Goal: Find specific page/section: Find specific page/section

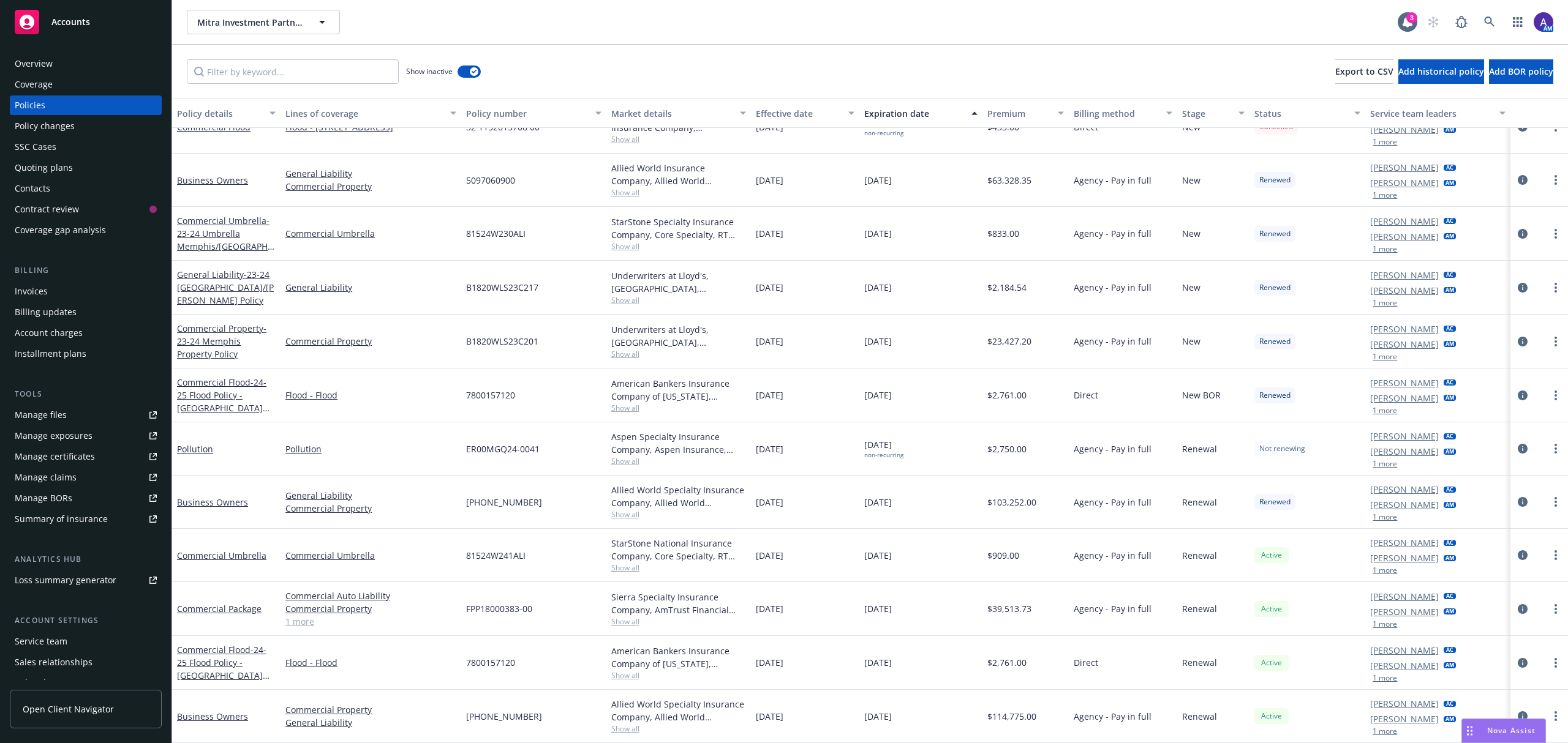
scroll to position [309, 0]
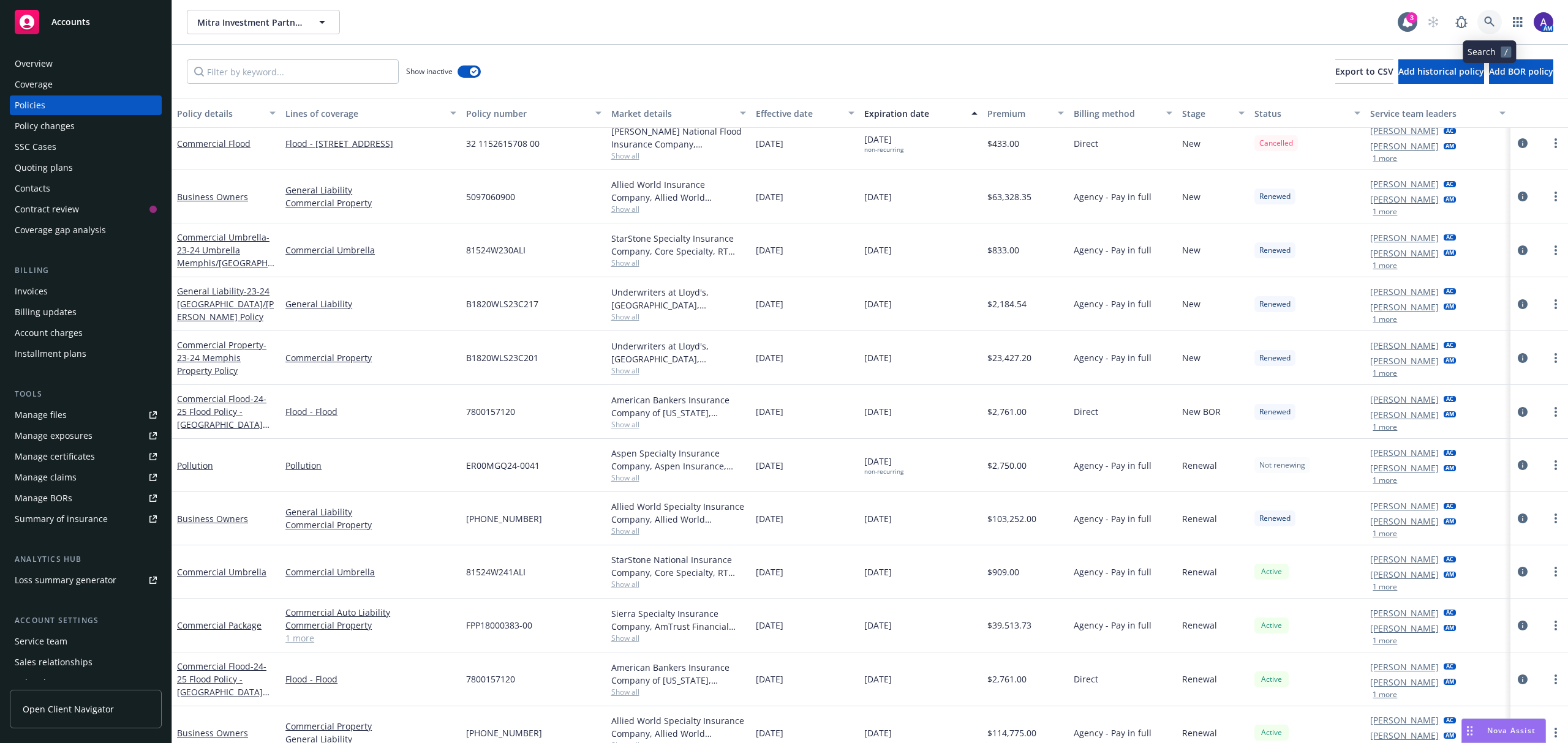
click at [1490, 22] on icon at bounding box center [1489, 21] width 11 height 11
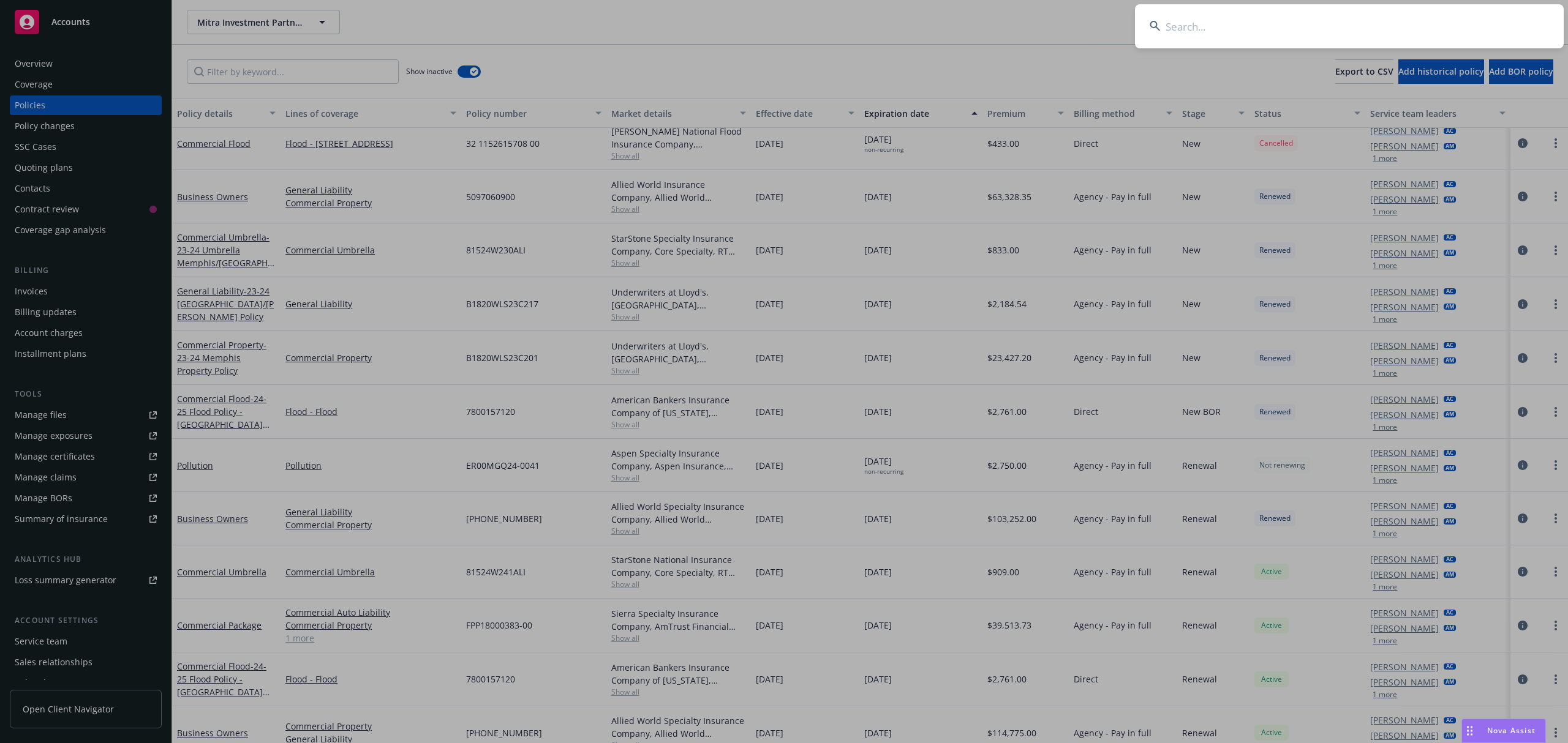
click at [1207, 33] on input at bounding box center [1350, 26] width 429 height 44
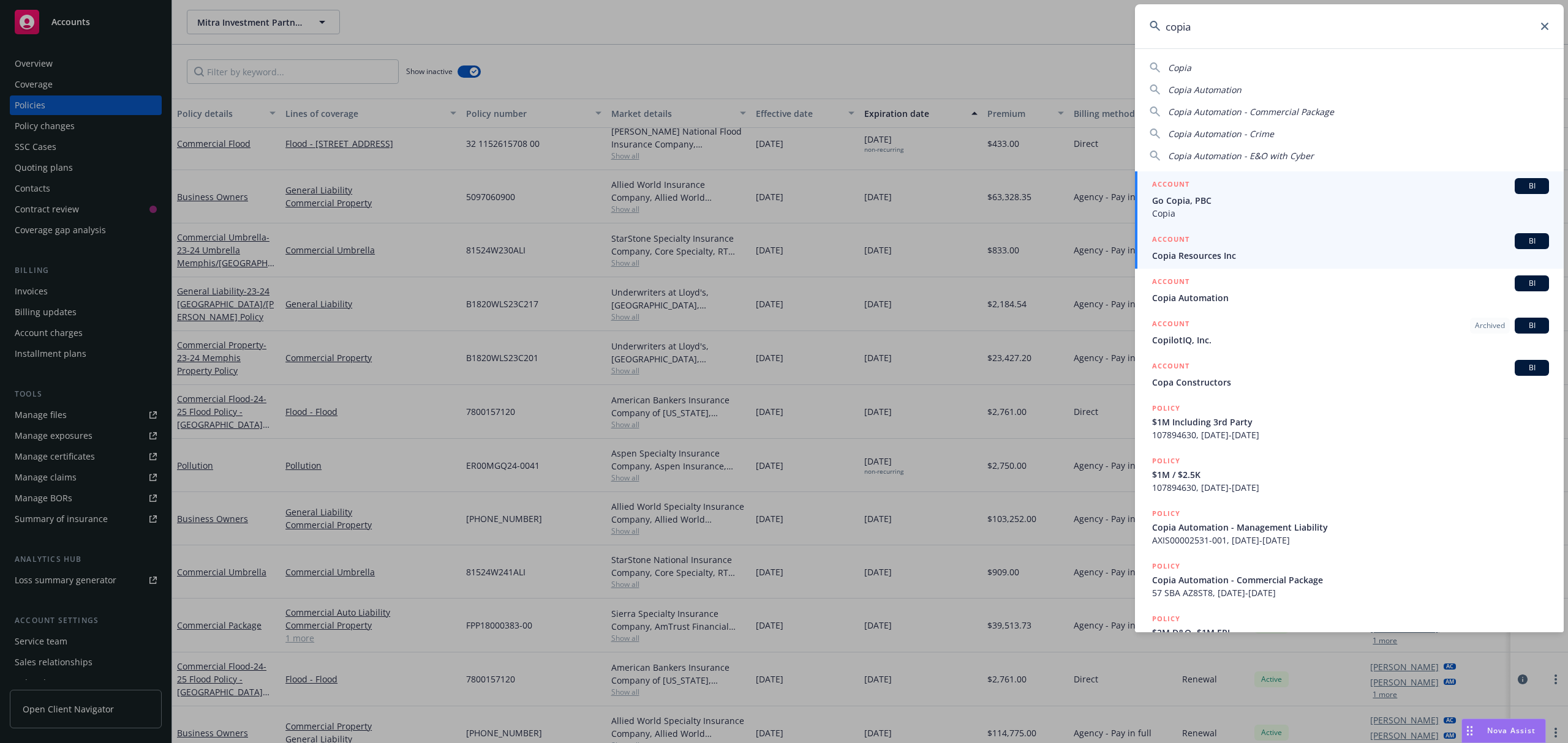
type input "copia"
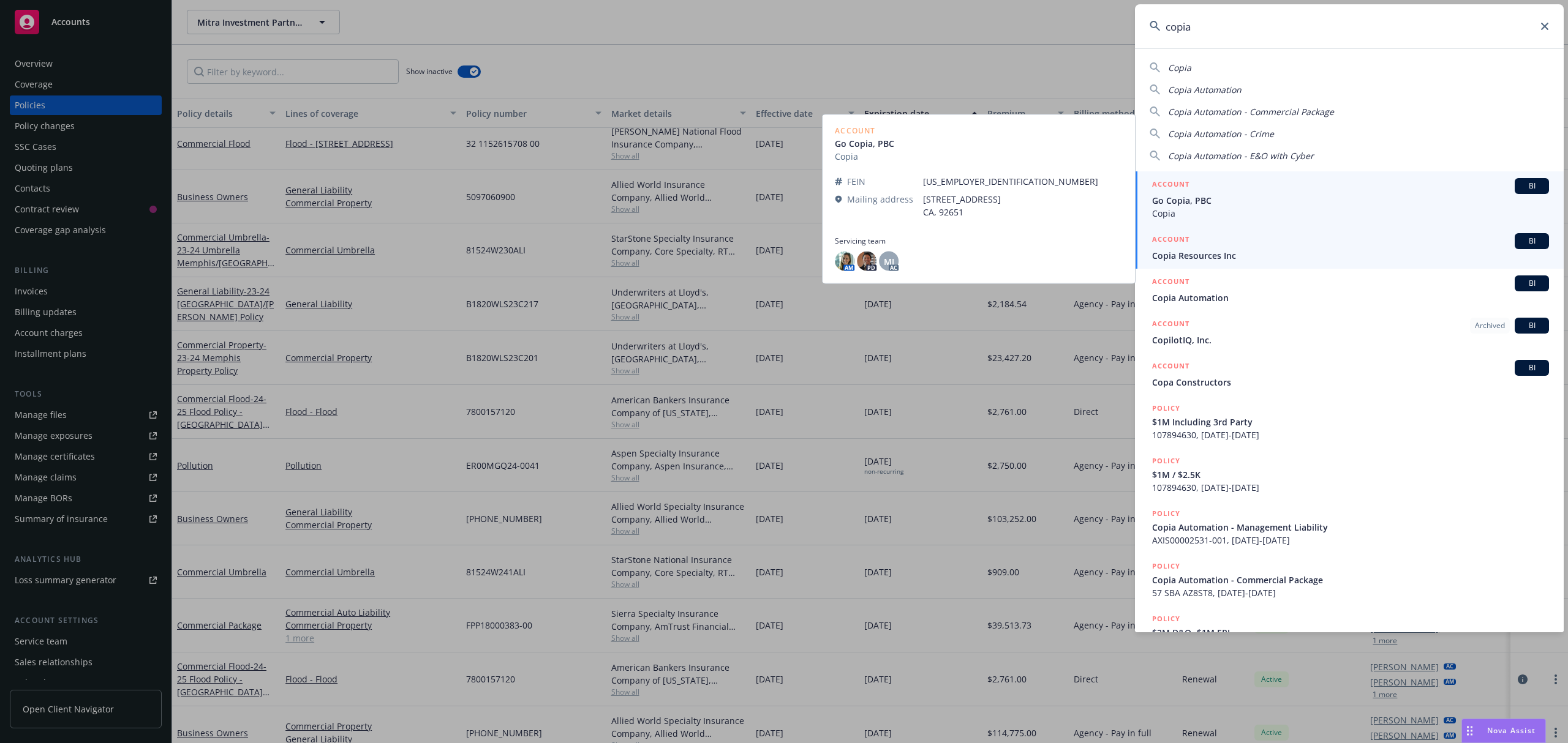
click at [1219, 240] on div "ACCOUNT BI" at bounding box center [1350, 242] width 397 height 16
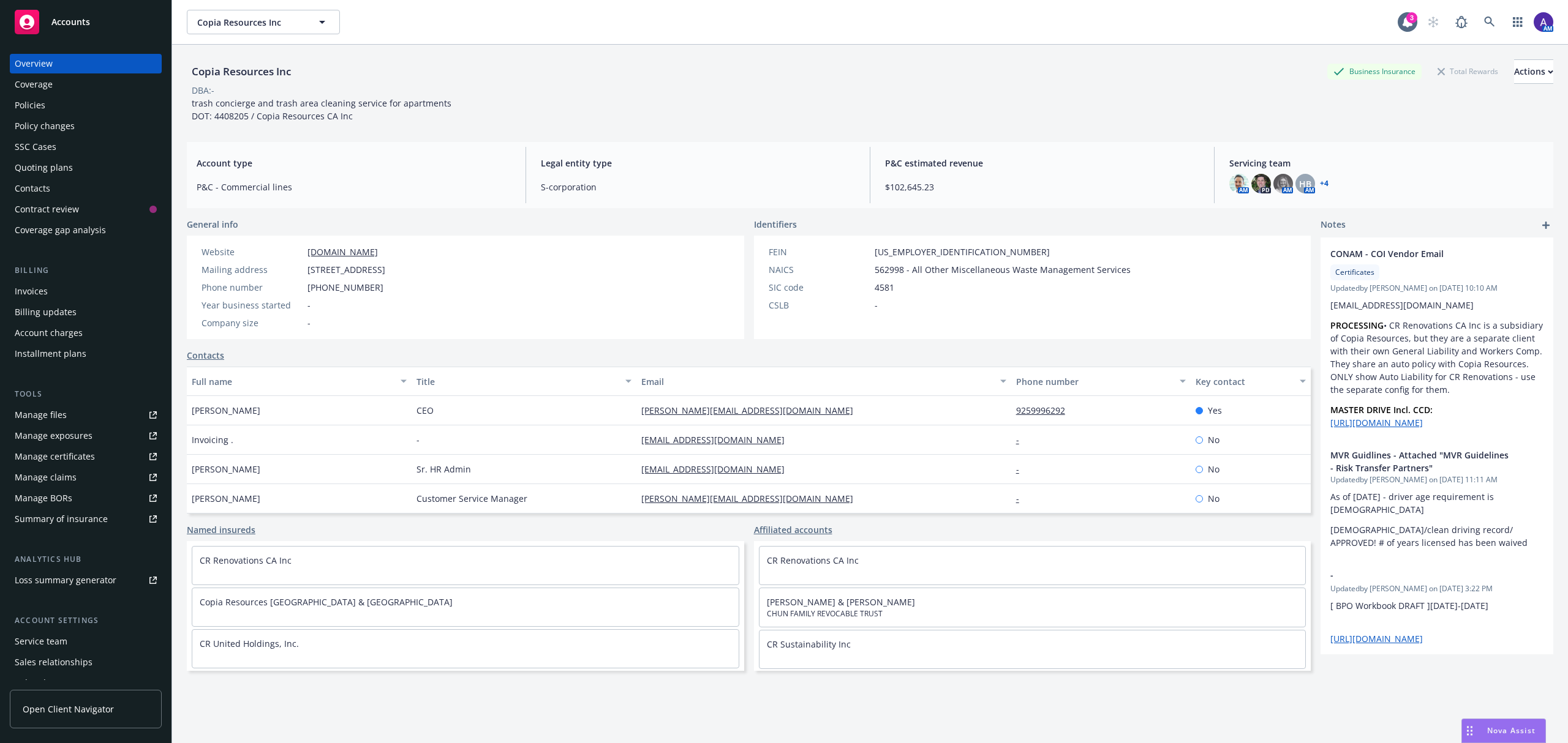
click at [33, 111] on div "Policies" at bounding box center [30, 106] width 30 height 20
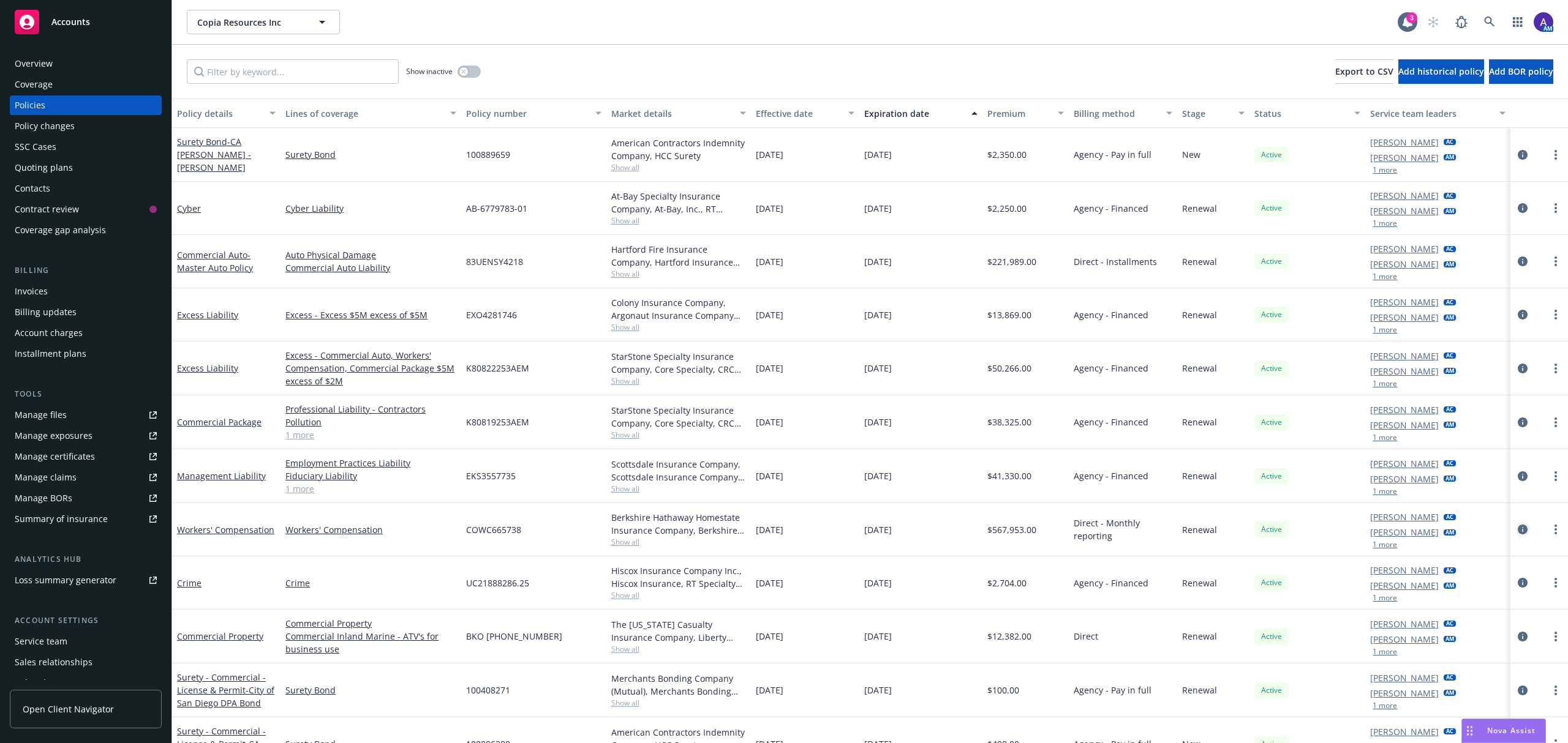
click at [1518, 530] on icon "circleInformation" at bounding box center [1522, 529] width 10 height 10
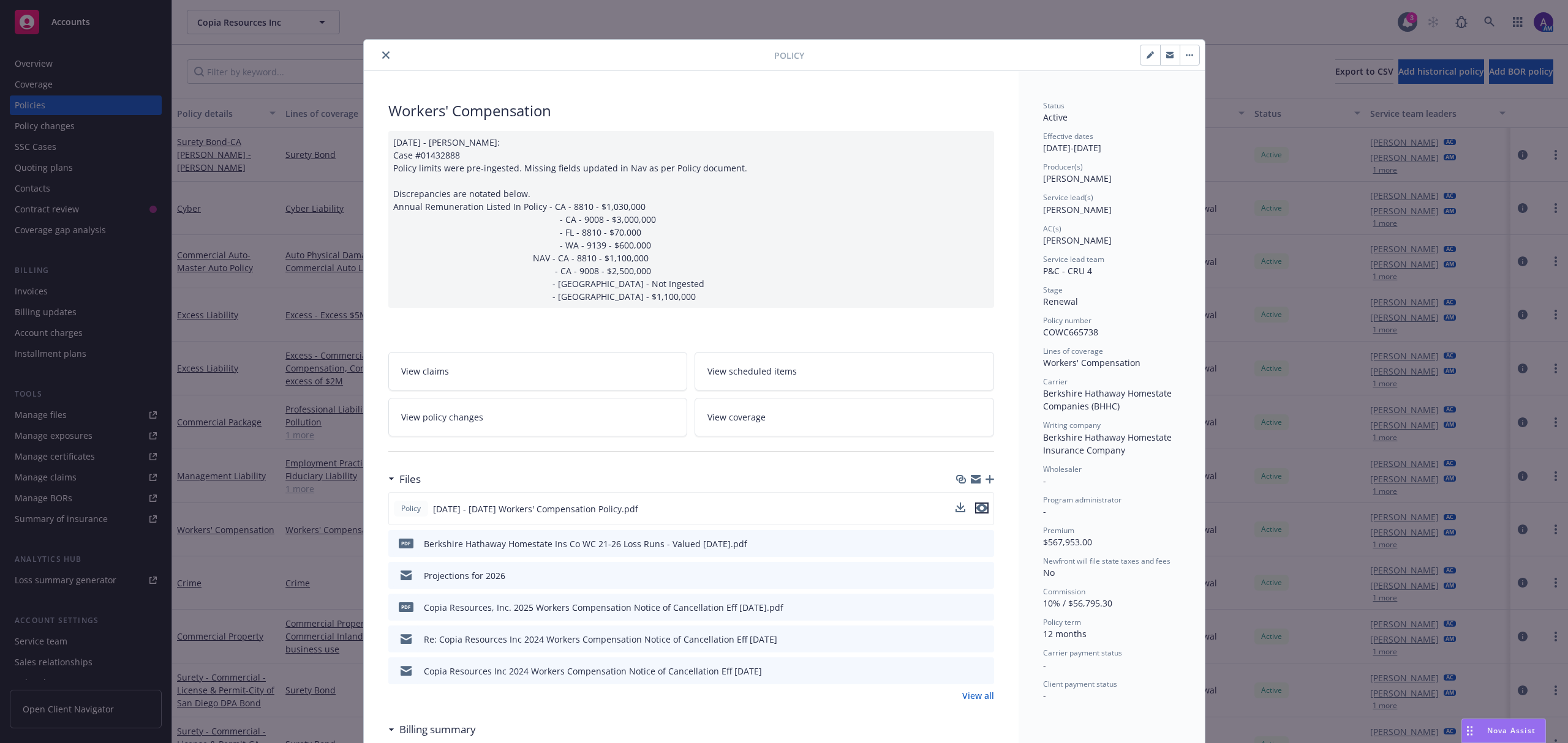
click at [976, 508] on icon "preview file" at bounding box center [981, 508] width 11 height 9
click at [382, 53] on icon "close" at bounding box center [386, 55] width 7 height 7
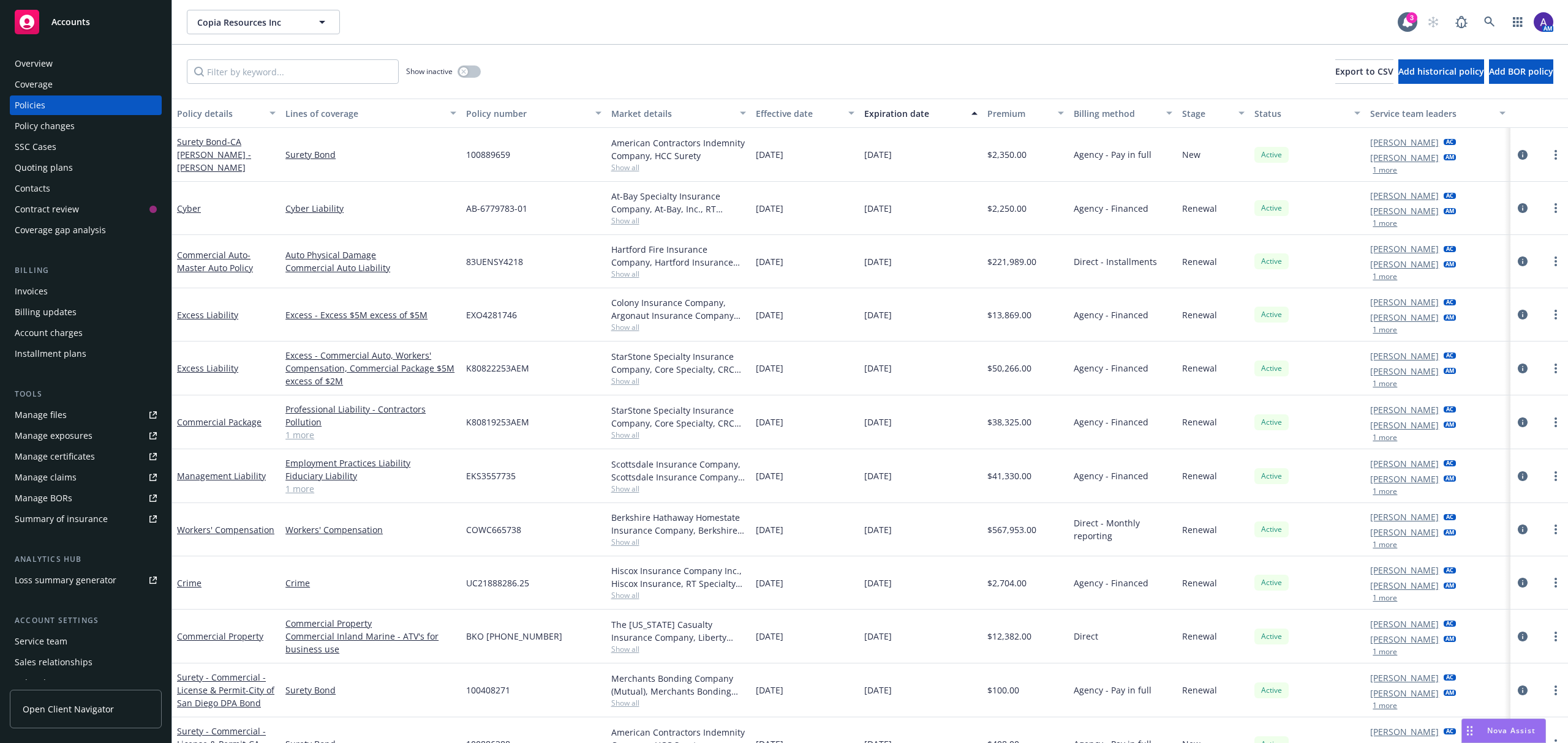
scroll to position [30, 0]
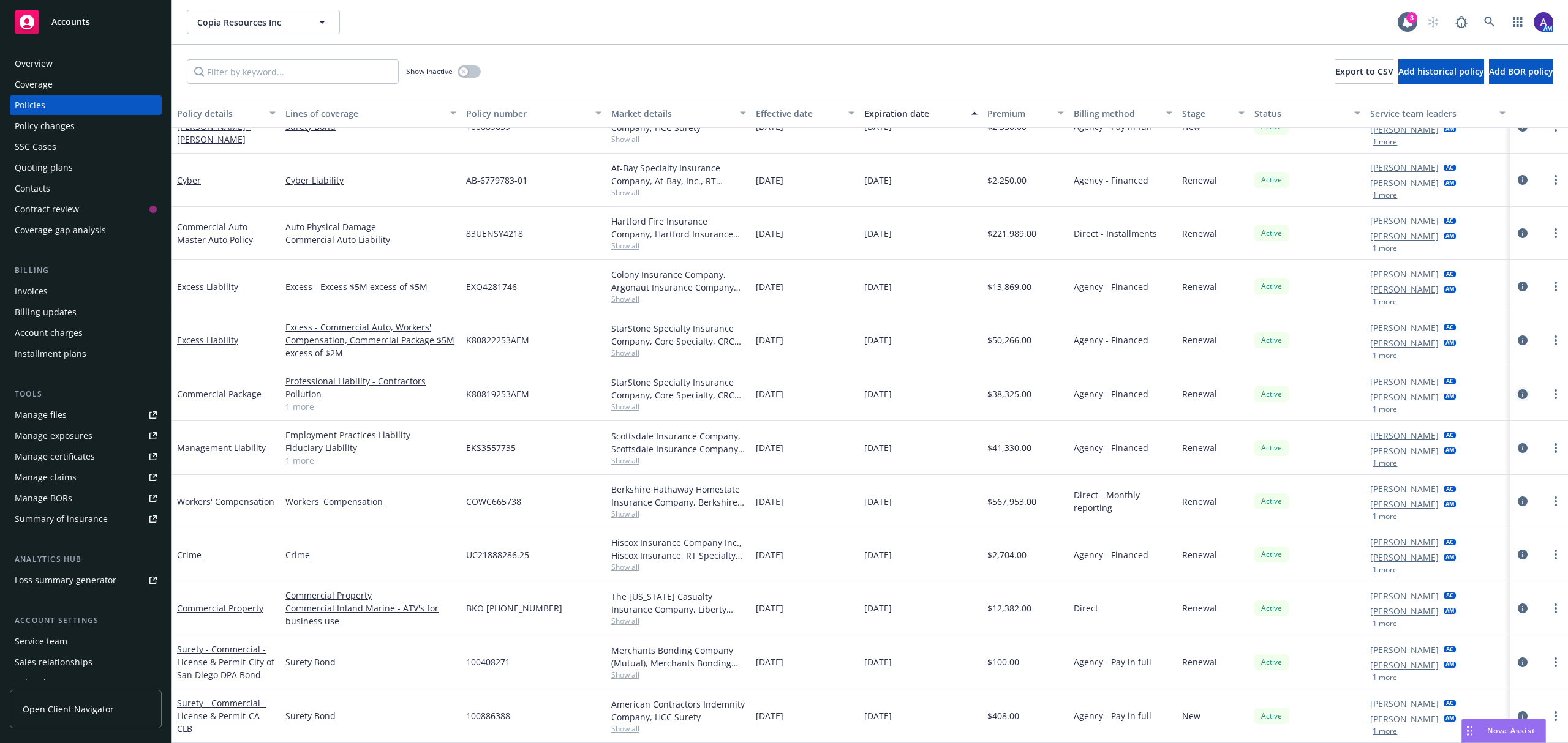
click at [1518, 392] on icon "circleInformation" at bounding box center [1522, 394] width 10 height 10
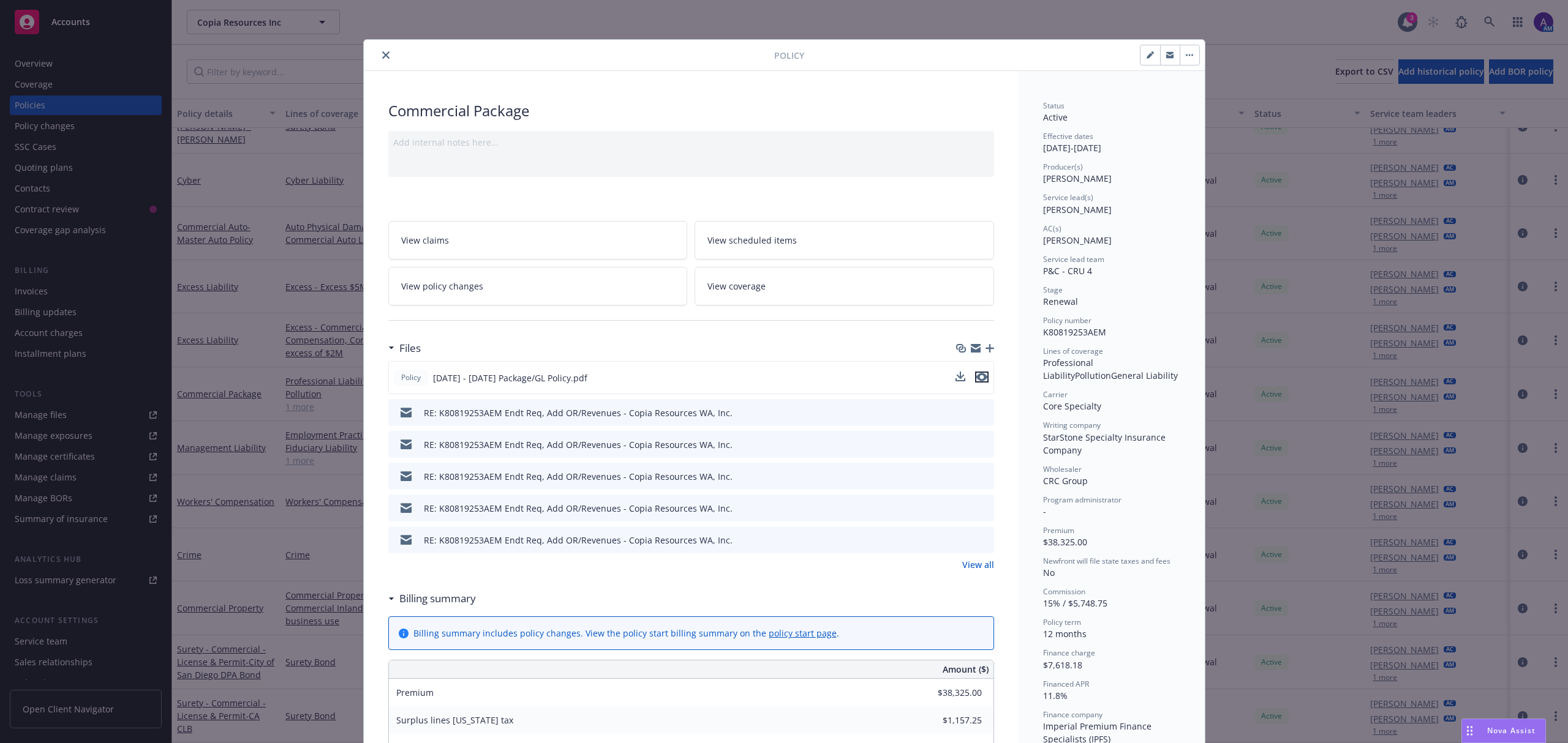
click at [978, 379] on icon "preview file" at bounding box center [981, 378] width 11 height 9
click at [385, 56] on button "close" at bounding box center [386, 55] width 14 height 14
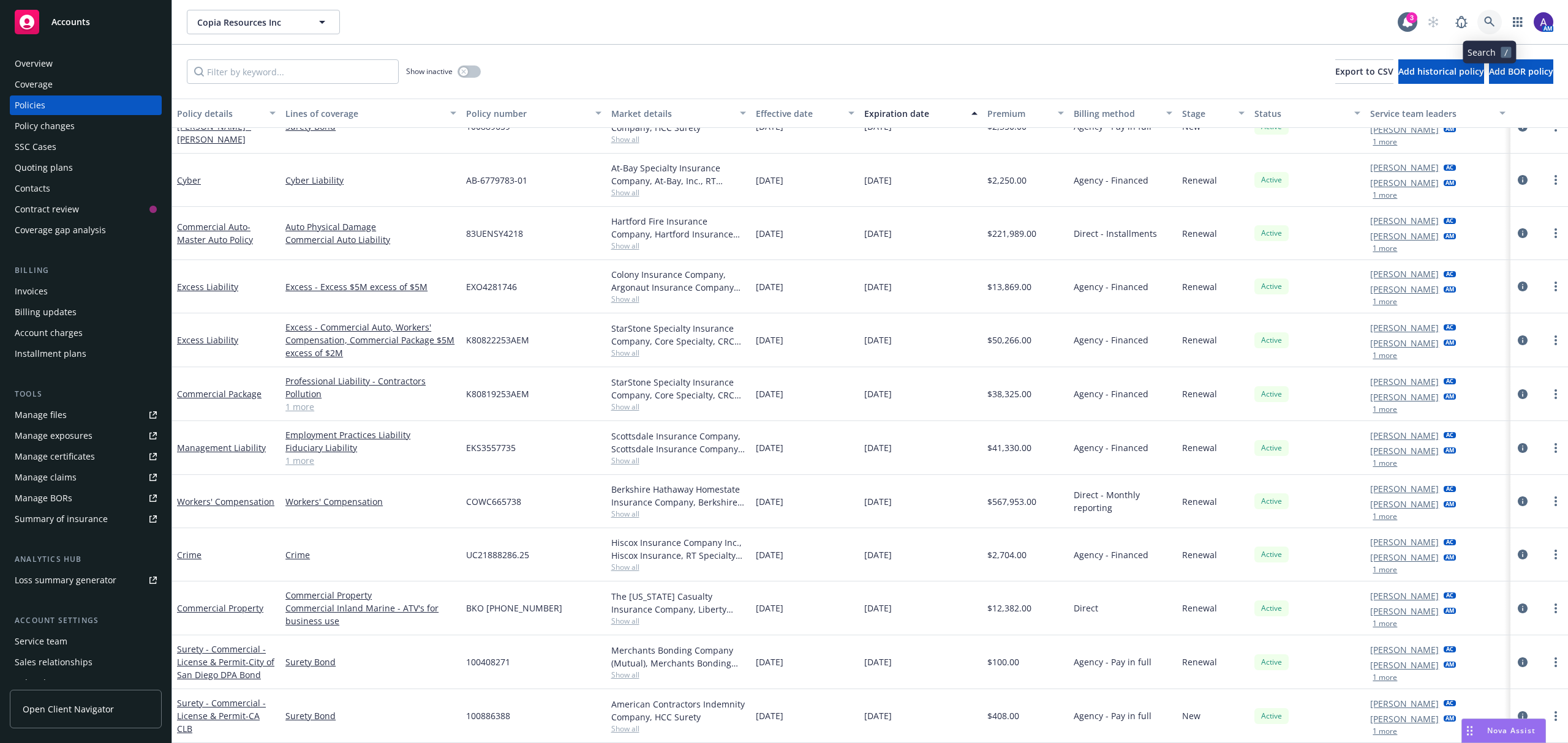
click at [1492, 22] on icon at bounding box center [1489, 21] width 11 height 11
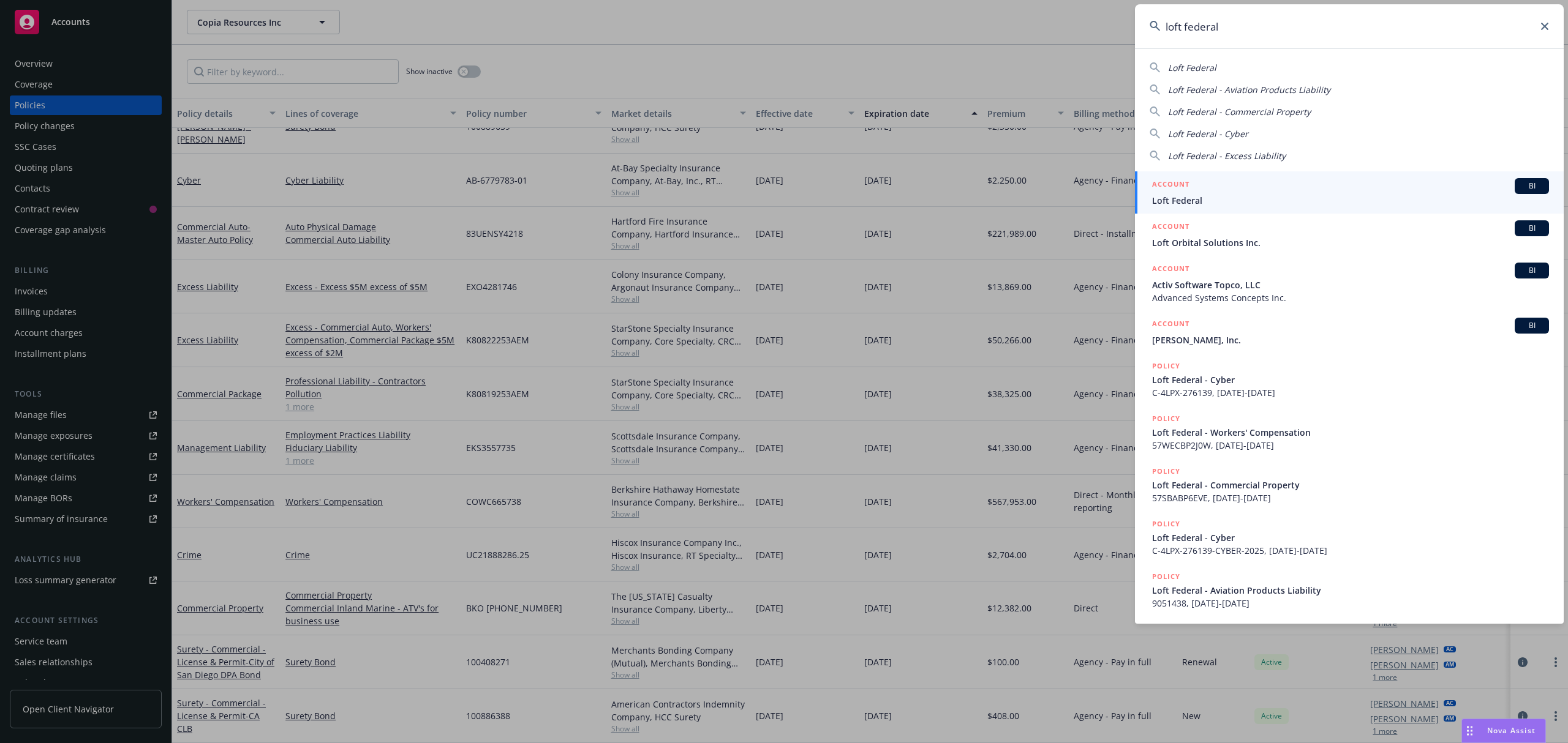
type input "loft federal"
click at [1307, 187] on div "ACCOUNT BI" at bounding box center [1350, 186] width 397 height 16
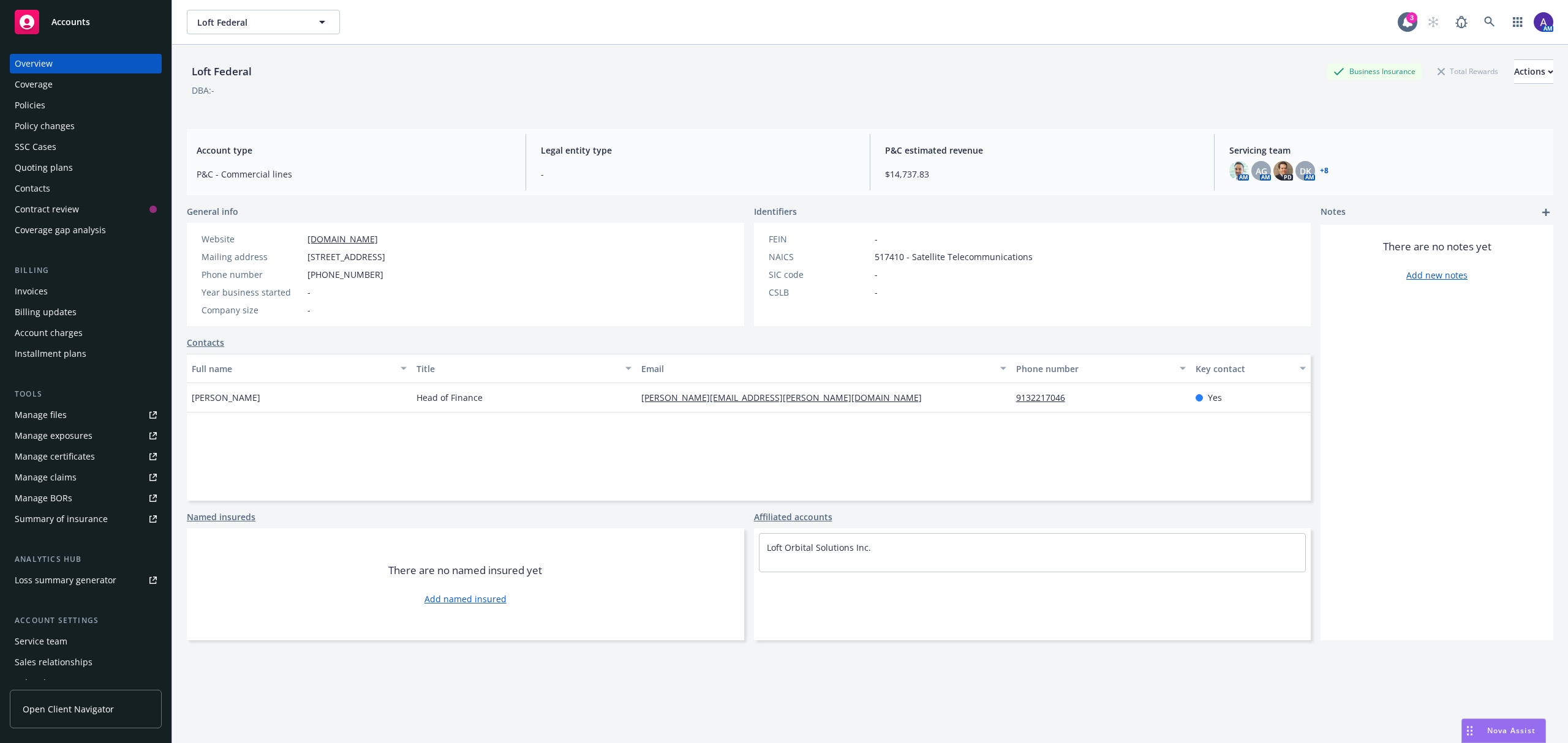
click at [37, 99] on div "Policies" at bounding box center [30, 106] width 30 height 20
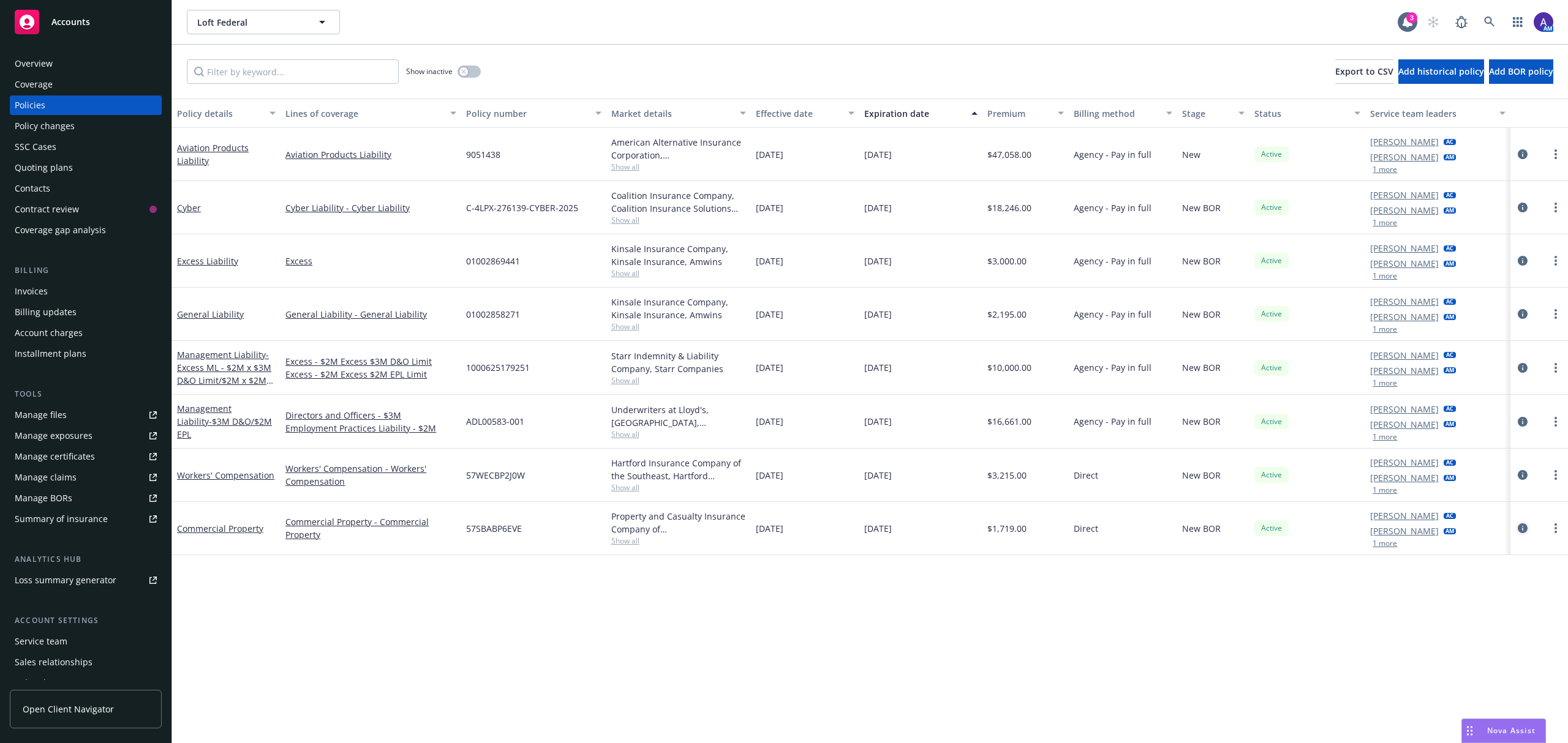
click at [1527, 534] on icon "circleInformation" at bounding box center [1522, 528] width 10 height 10
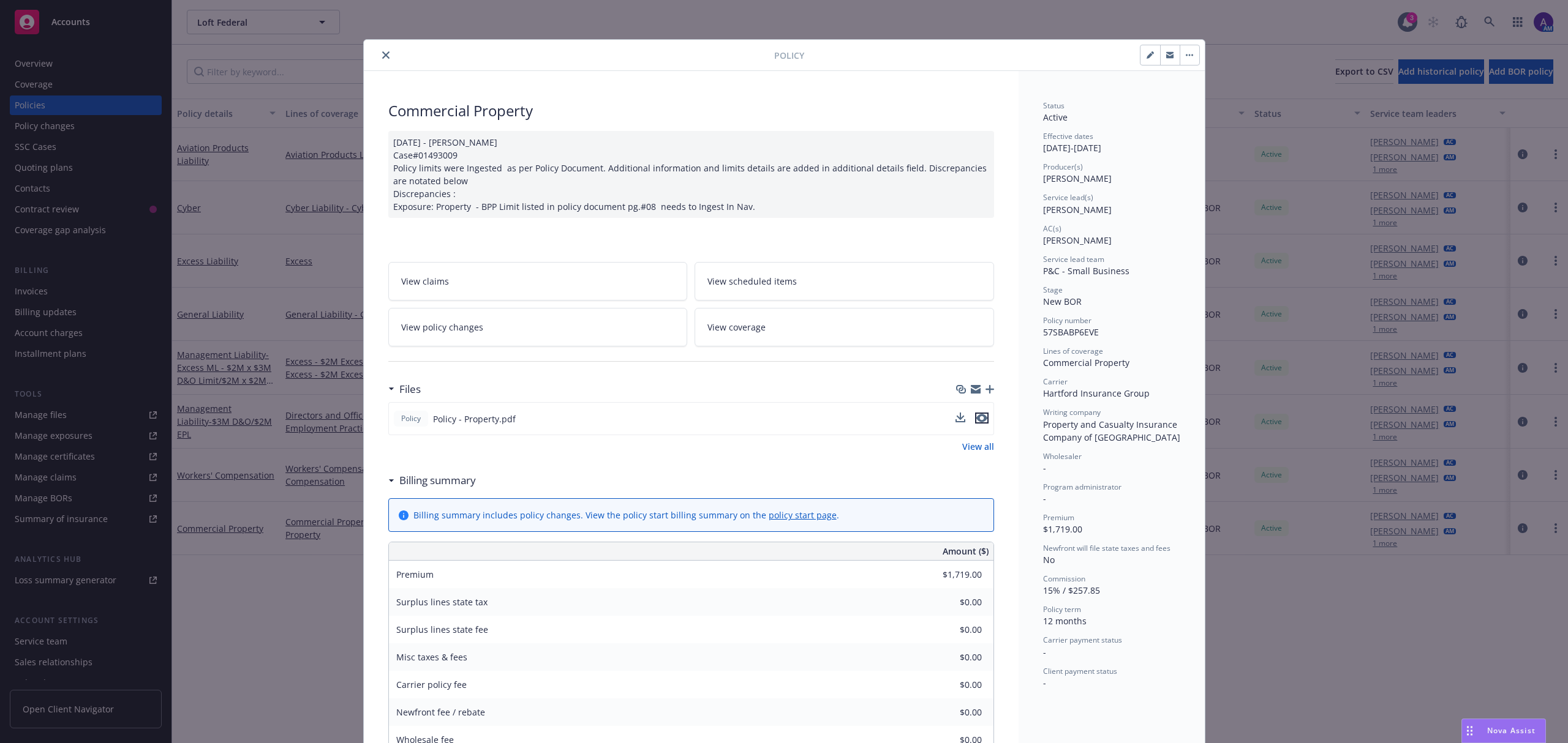
click at [978, 419] on icon "preview file" at bounding box center [981, 418] width 11 height 9
